Goal: Task Accomplishment & Management: Use online tool/utility

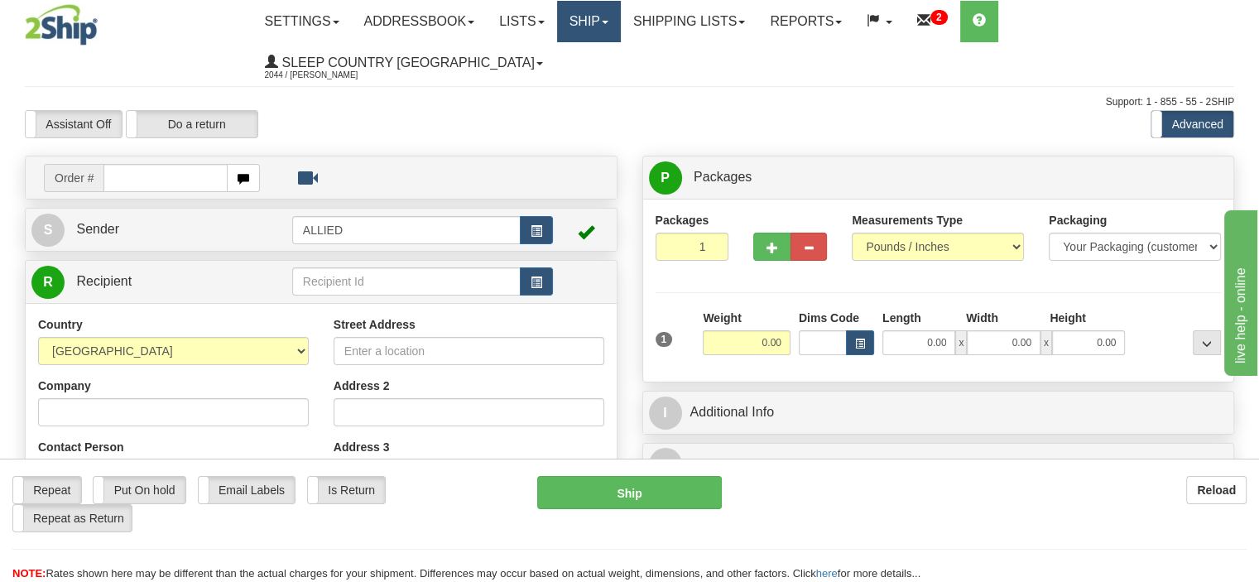
click at [616, 19] on link "Ship" at bounding box center [589, 21] width 64 height 41
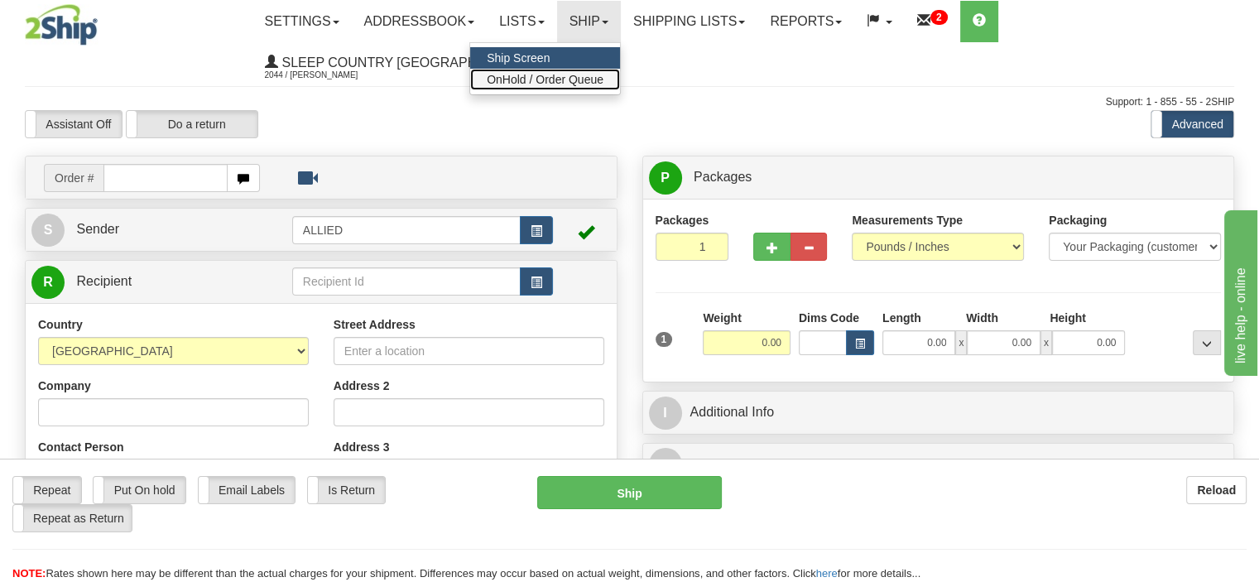
click at [563, 79] on span "OnHold / Order Queue" at bounding box center [545, 79] width 117 height 13
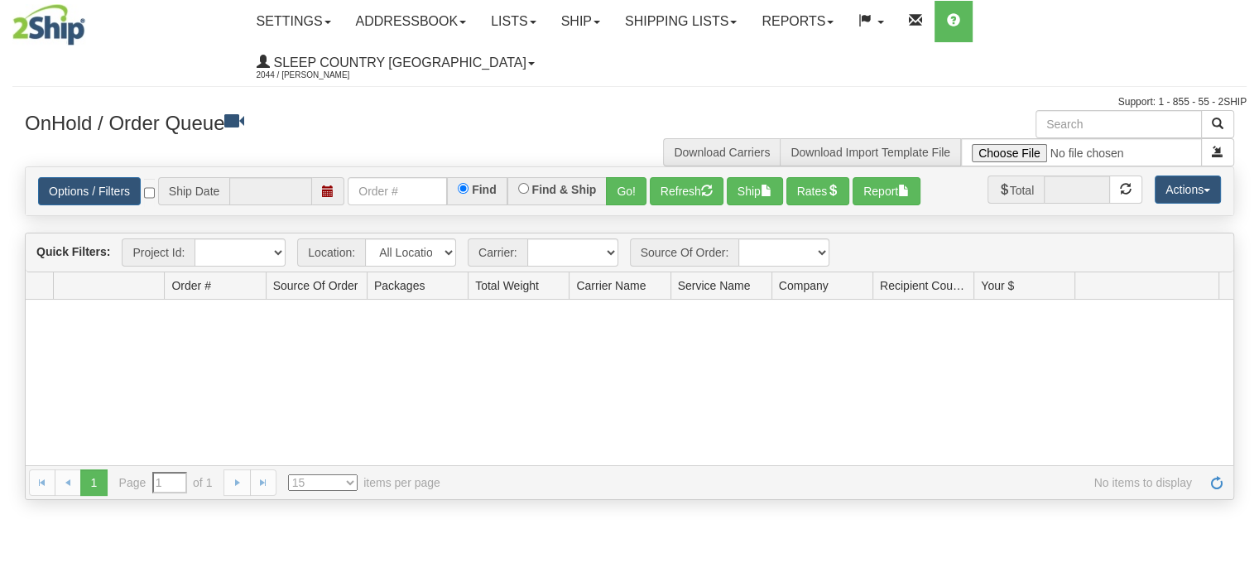
type input "[DATE]"
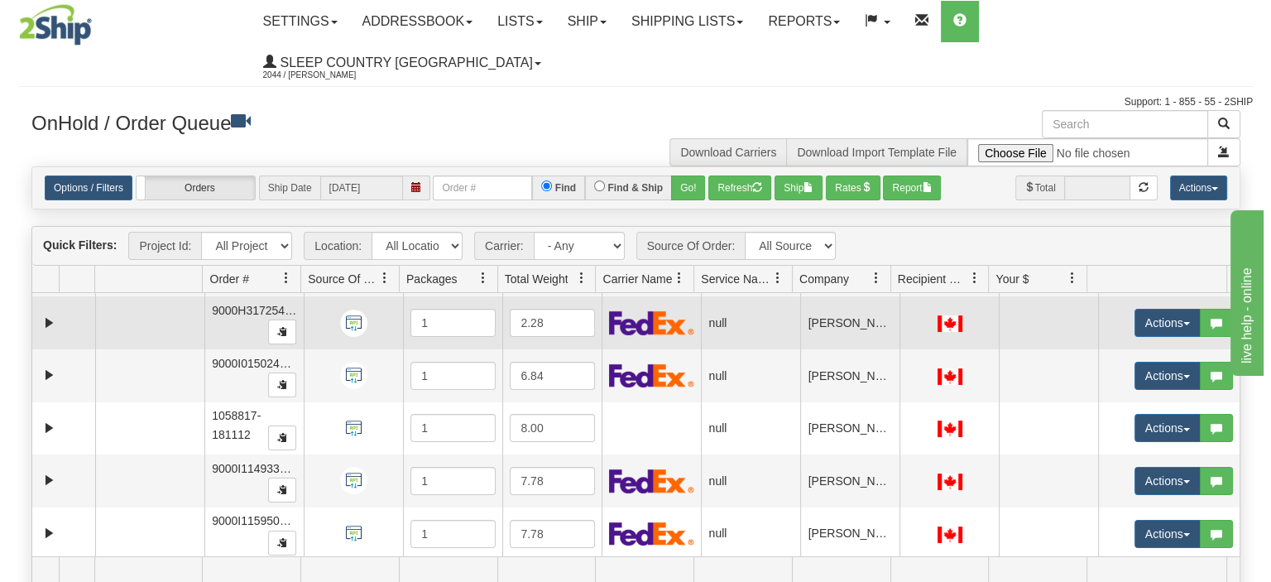
scroll to position [103, 0]
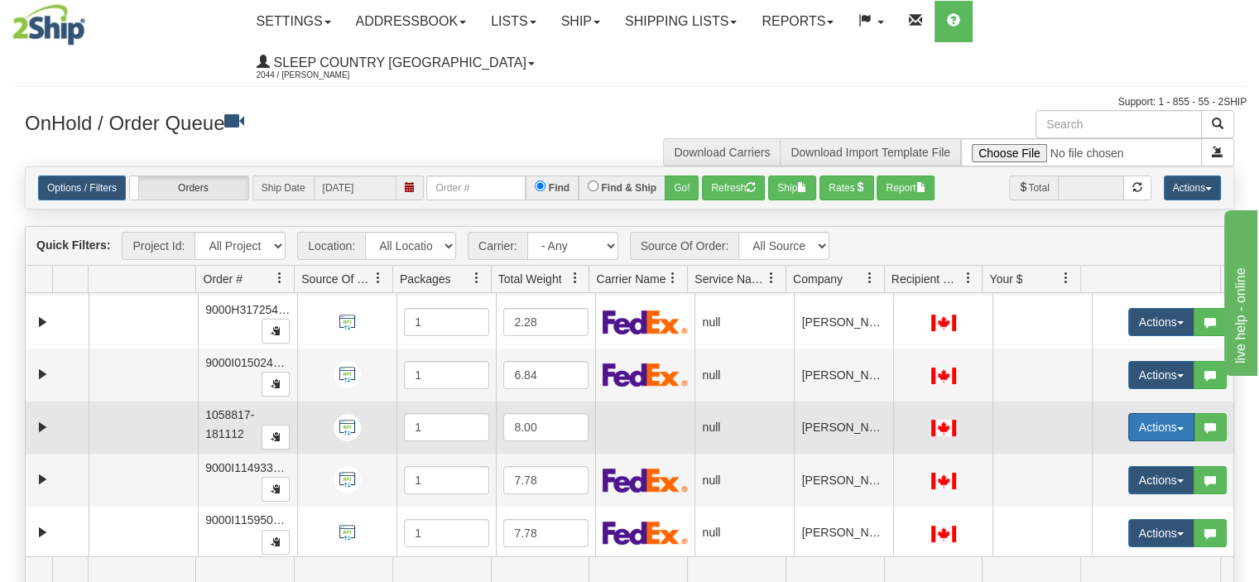
click at [1177, 427] on span "button" at bounding box center [1180, 428] width 7 height 3
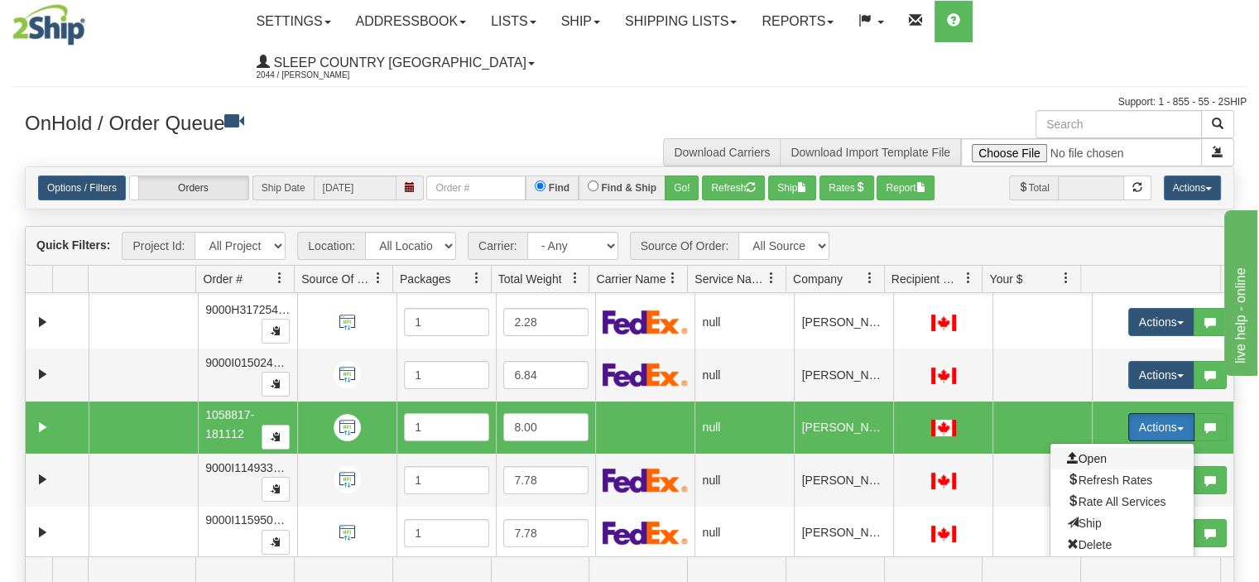
click at [1083, 452] on span "Open" at bounding box center [1087, 458] width 40 height 13
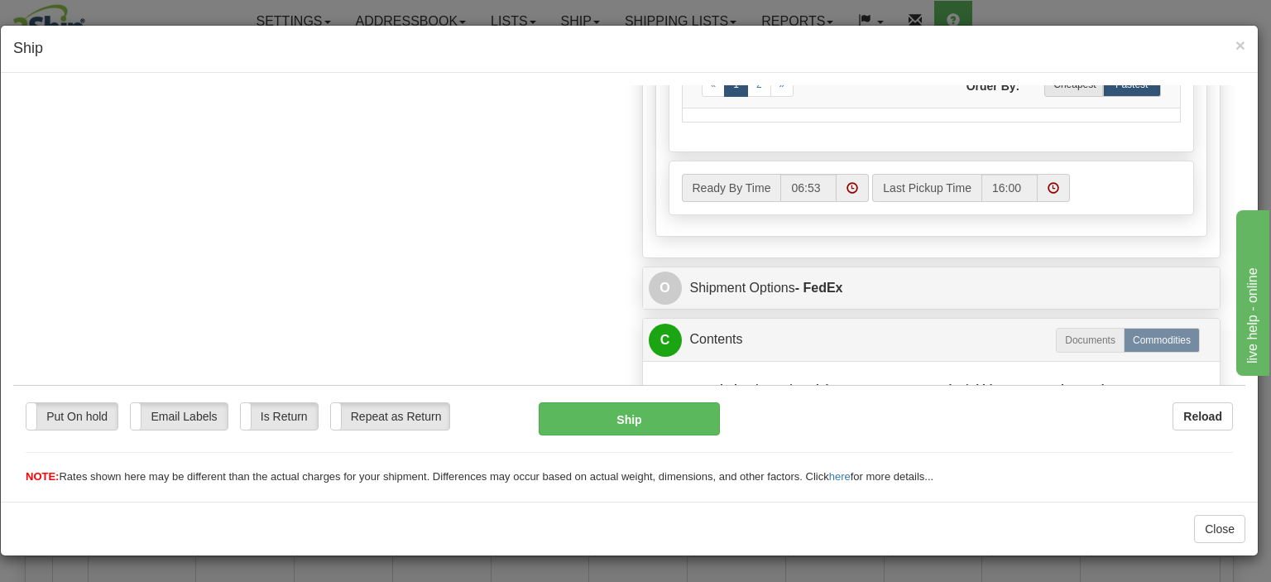
scroll to position [910, 0]
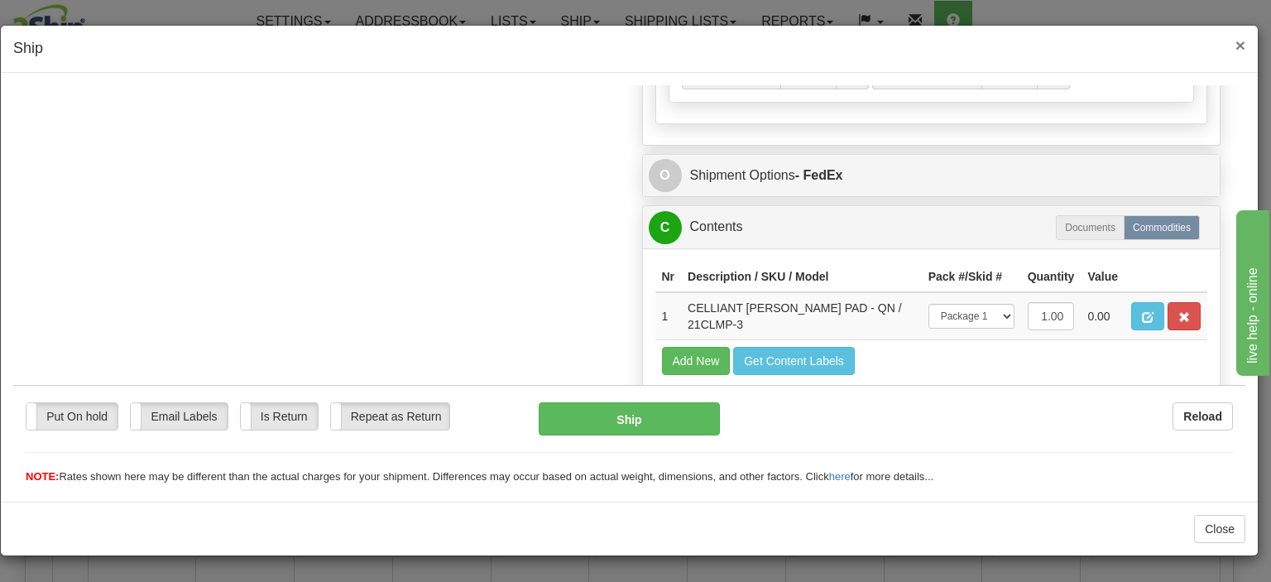
click at [1241, 43] on span "×" at bounding box center [1240, 45] width 10 height 19
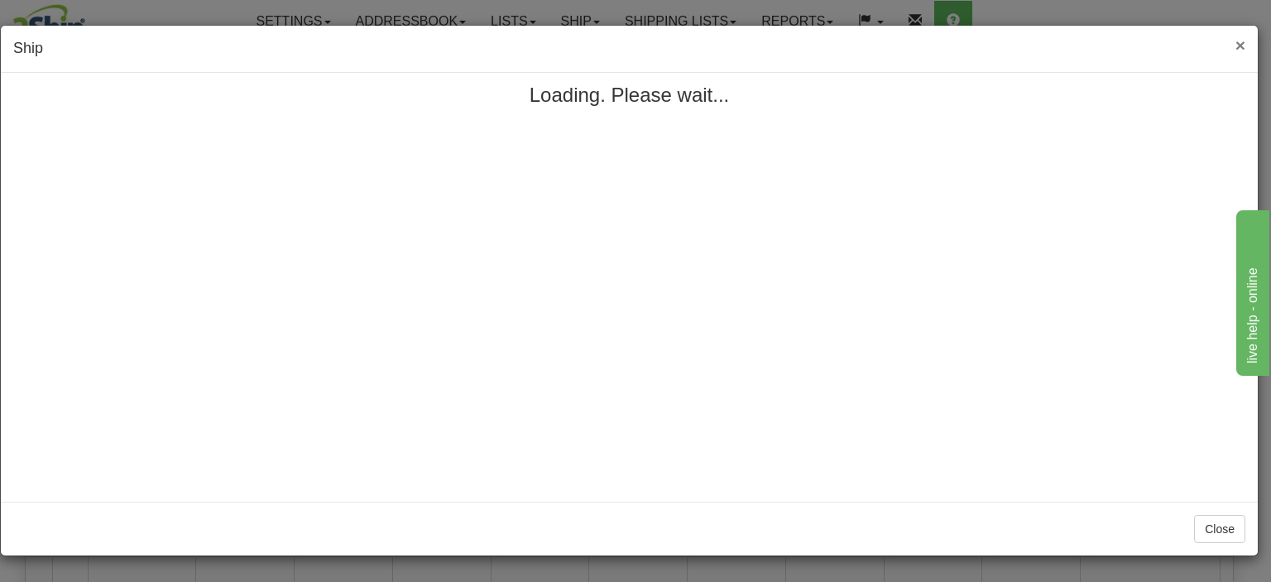
scroll to position [0, 0]
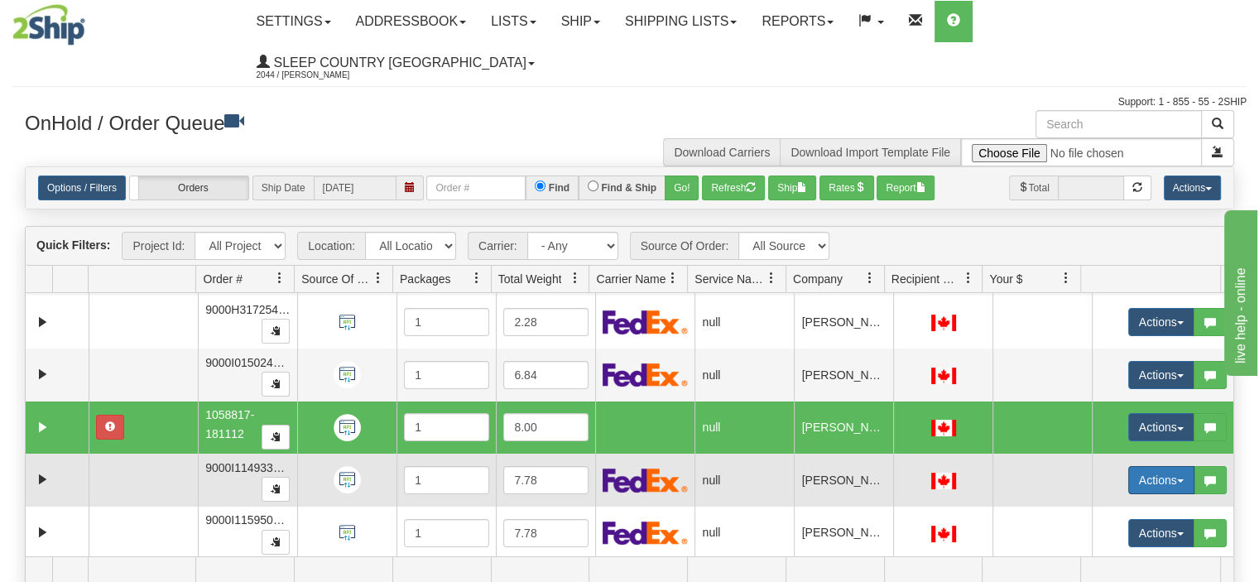
click at [1177, 479] on span "button" at bounding box center [1180, 480] width 7 height 3
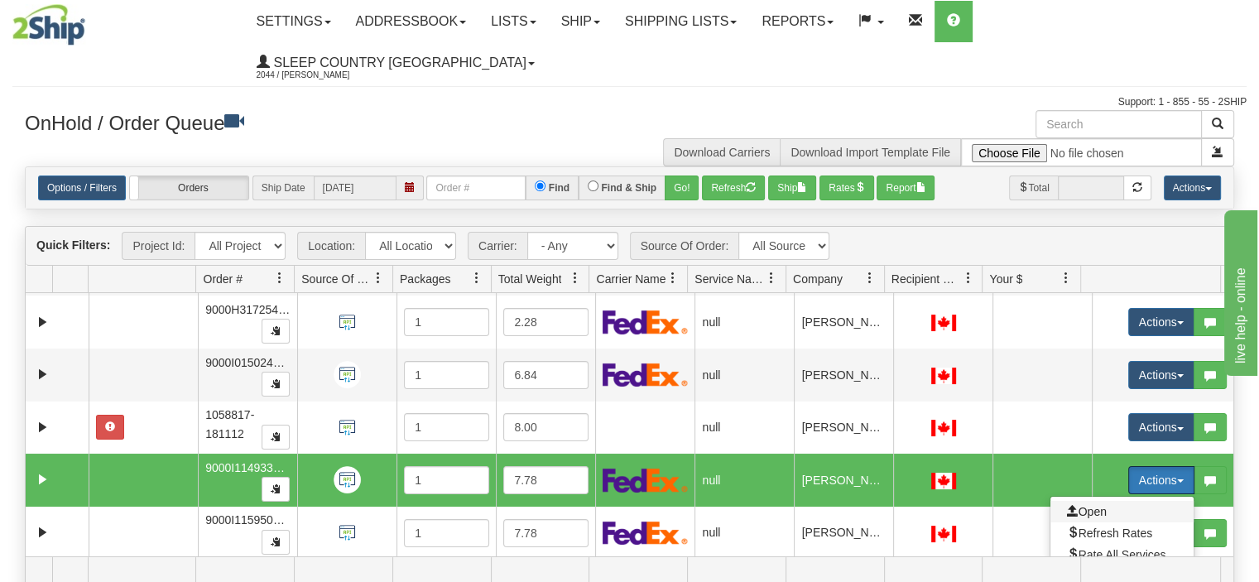
click at [1078, 505] on span "Open" at bounding box center [1087, 511] width 40 height 13
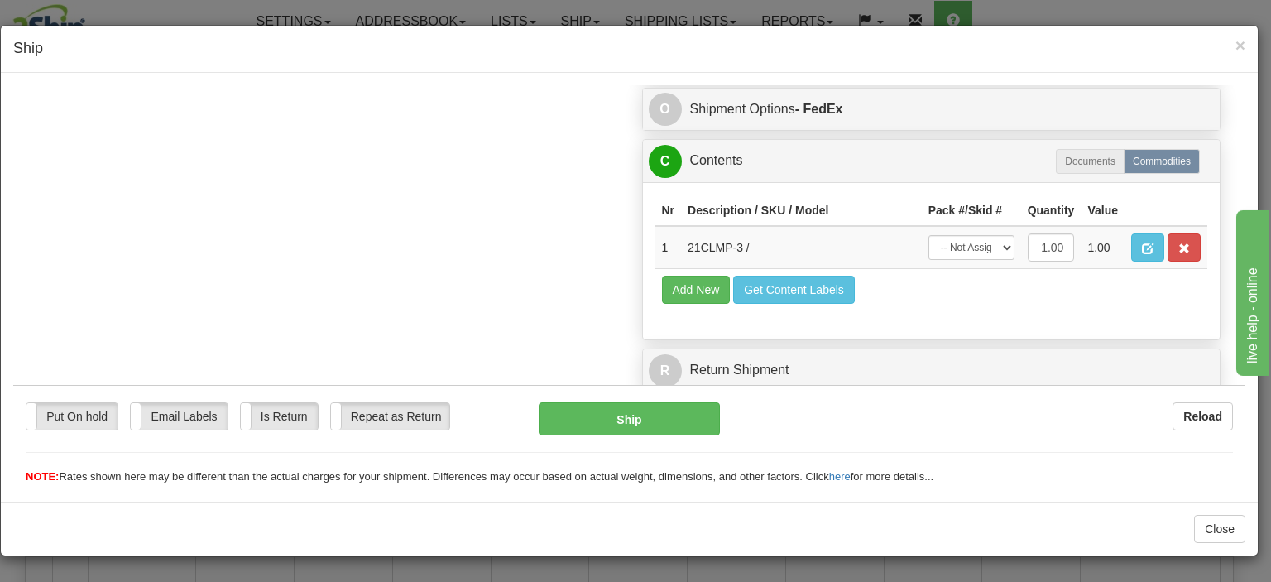
scroll to position [989, 0]
click at [1240, 39] on span "×" at bounding box center [1240, 45] width 10 height 19
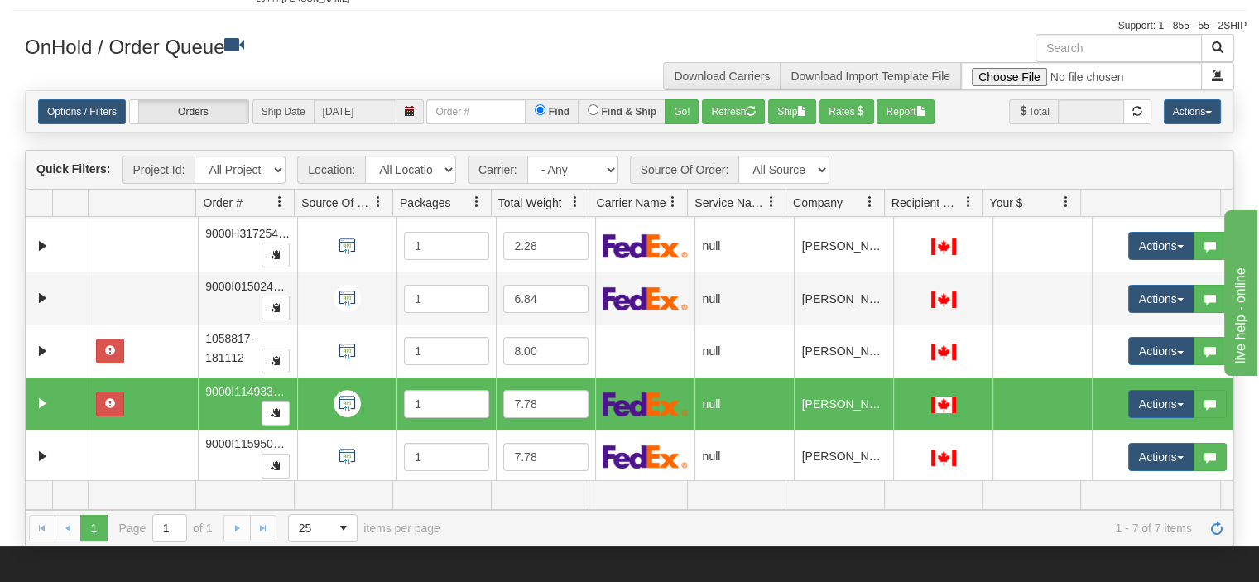
scroll to position [248, 0]
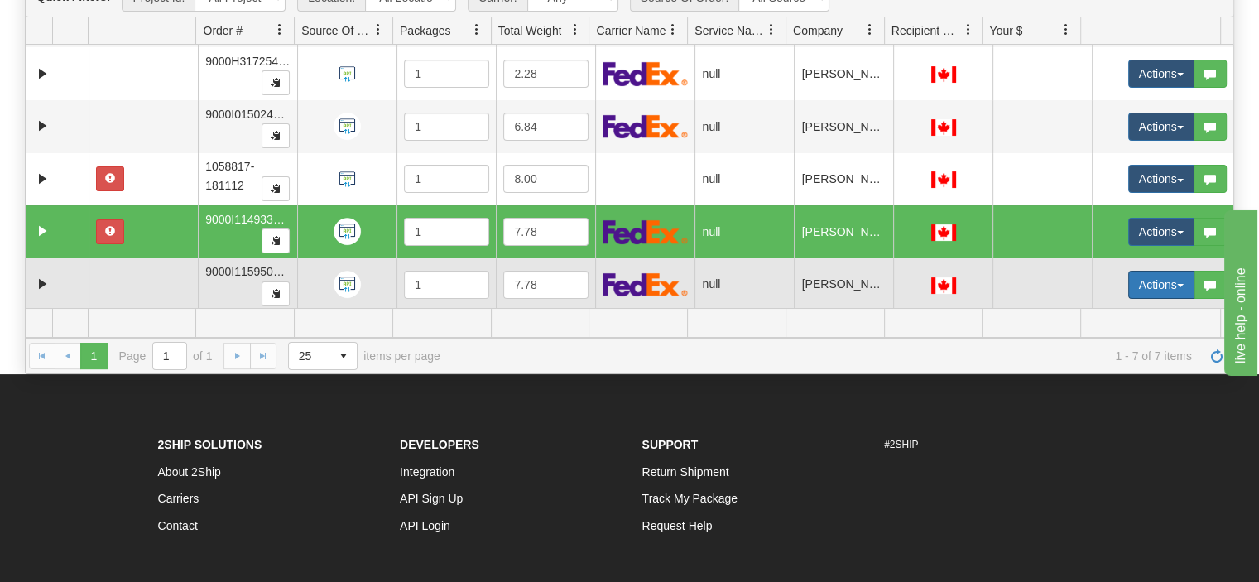
click at [1170, 271] on button "Actions" at bounding box center [1161, 285] width 66 height 28
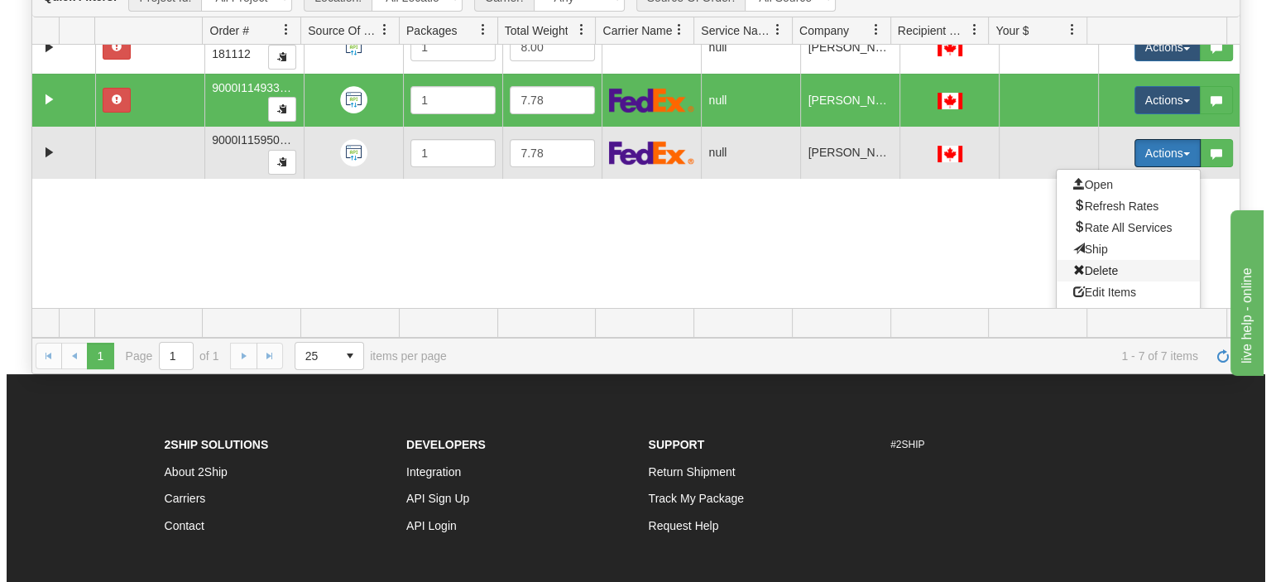
scroll to position [252, 0]
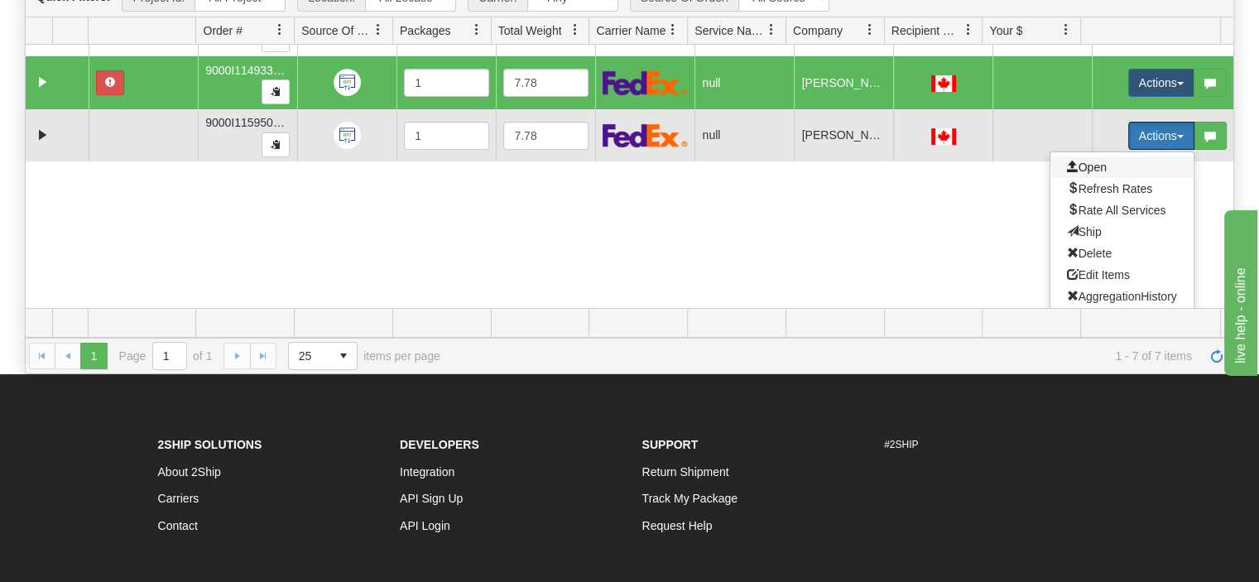
click at [1082, 161] on span "Open" at bounding box center [1087, 167] width 40 height 13
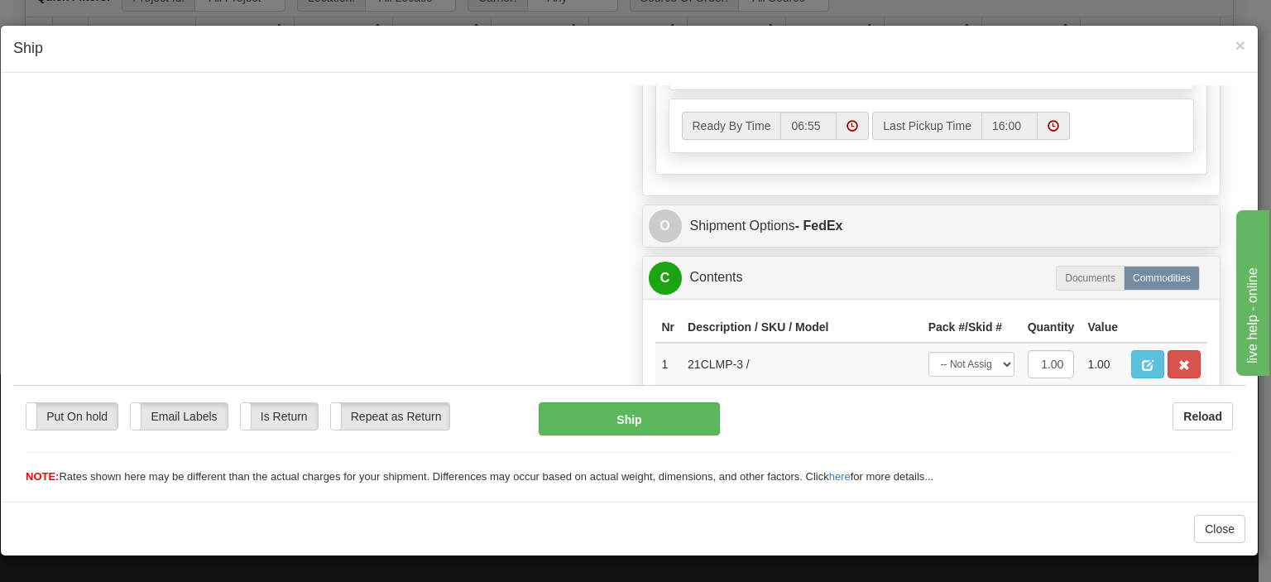
scroll to position [910, 0]
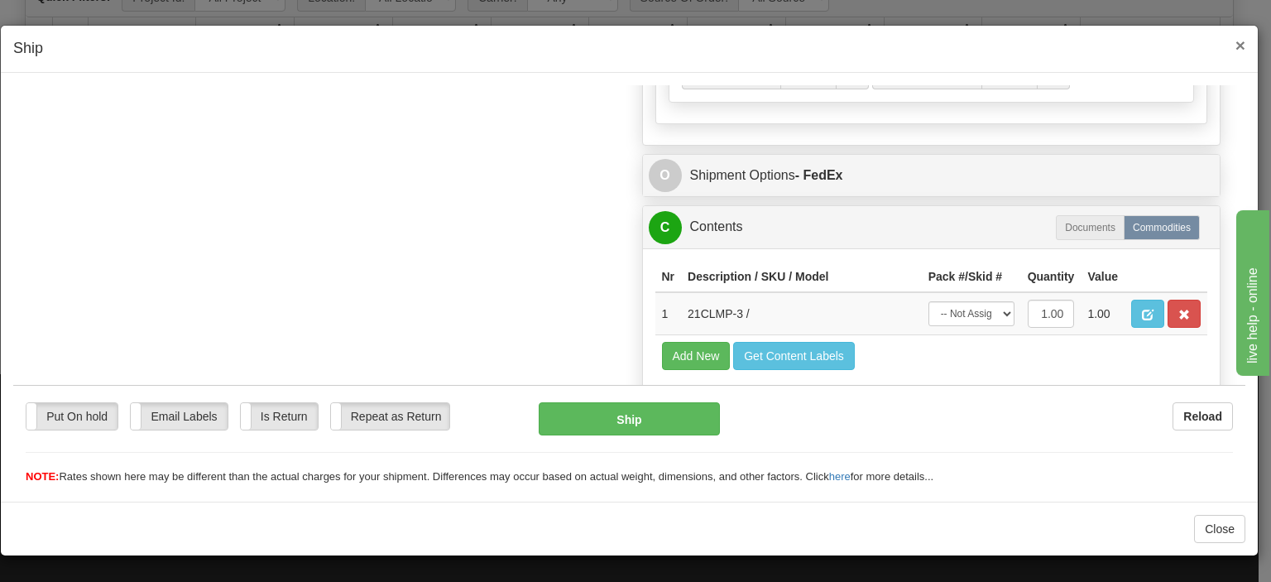
click at [1240, 41] on span "×" at bounding box center [1240, 45] width 10 height 19
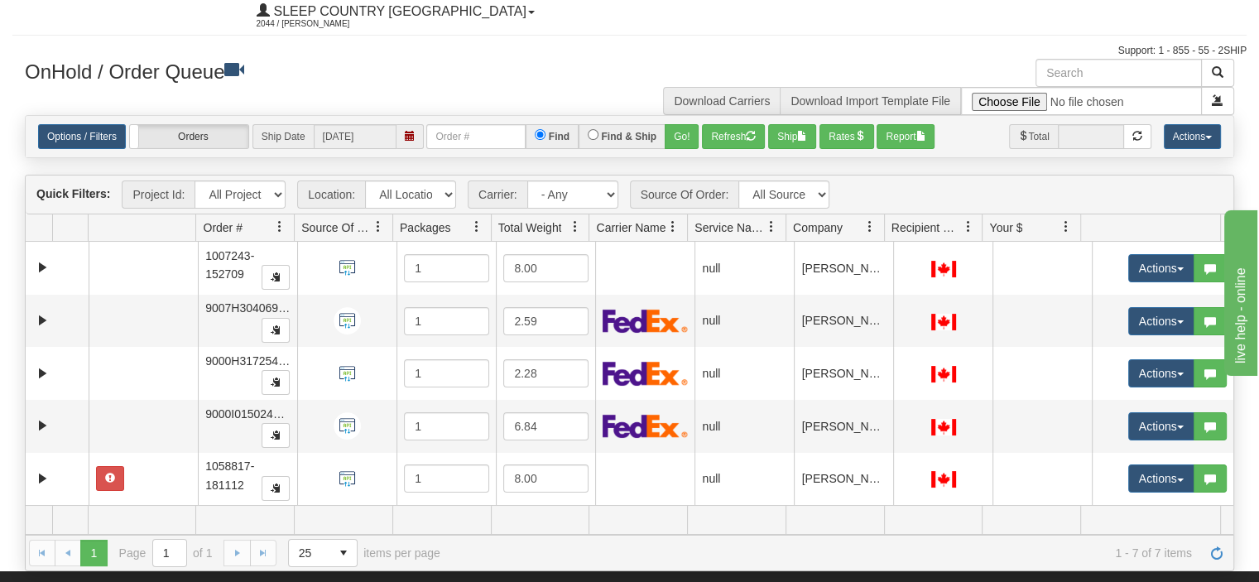
scroll to position [0, 0]
